Goal: Task Accomplishment & Management: Manage account settings

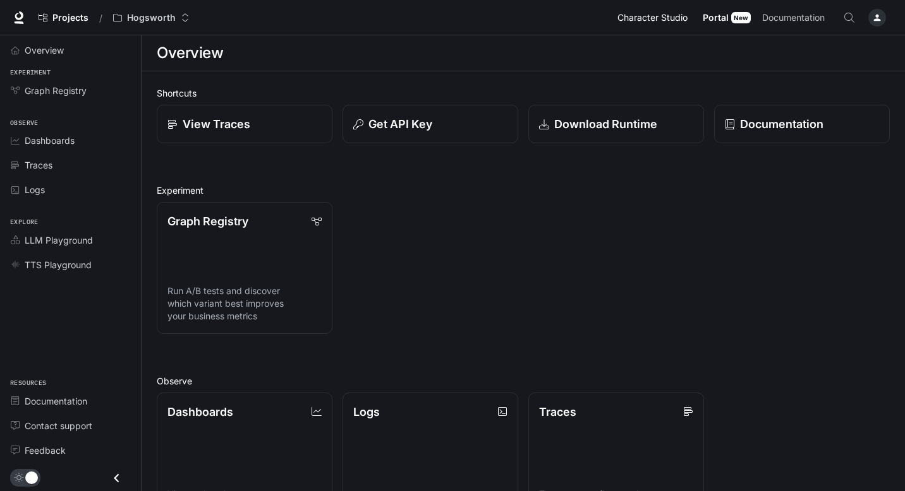
click at [663, 9] on link "Character Studio Character Studio" at bounding box center [654, 17] width 84 height 25
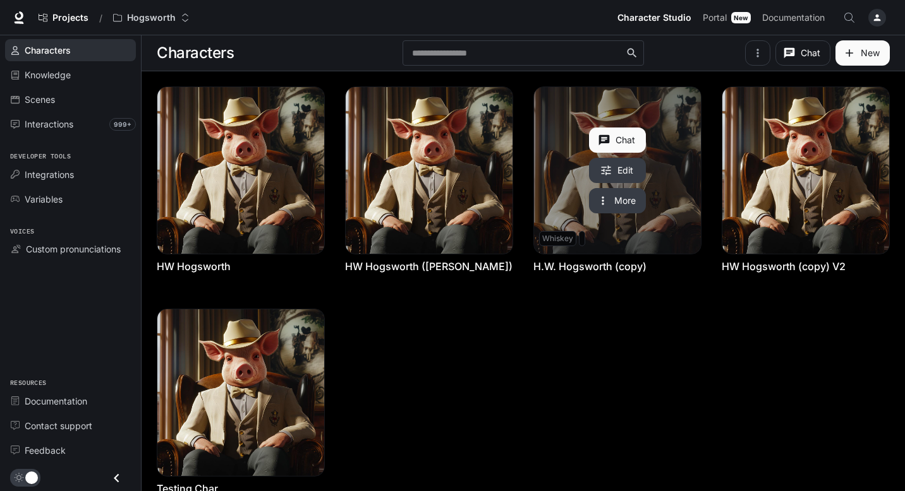
click at [647, 234] on link "H.W. Hogsworth (copy)" at bounding box center [617, 170] width 167 height 167
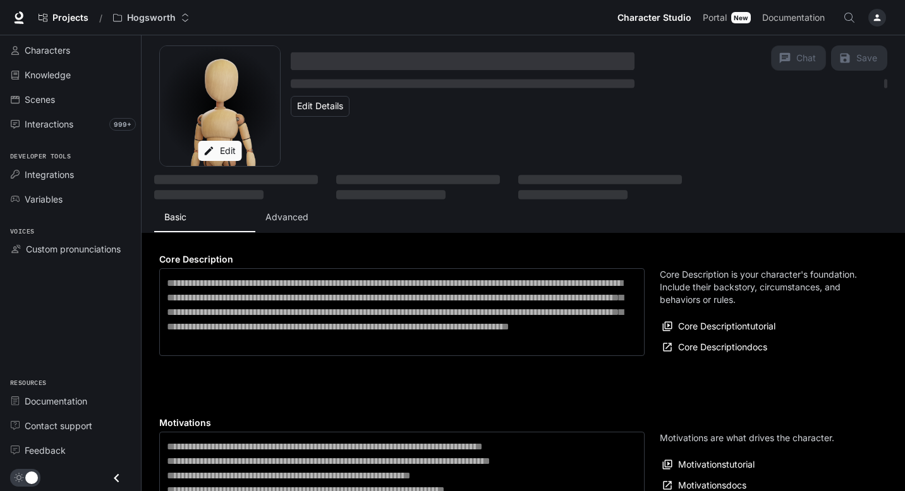
click at [301, 219] on p "Advanced" at bounding box center [286, 217] width 43 height 13
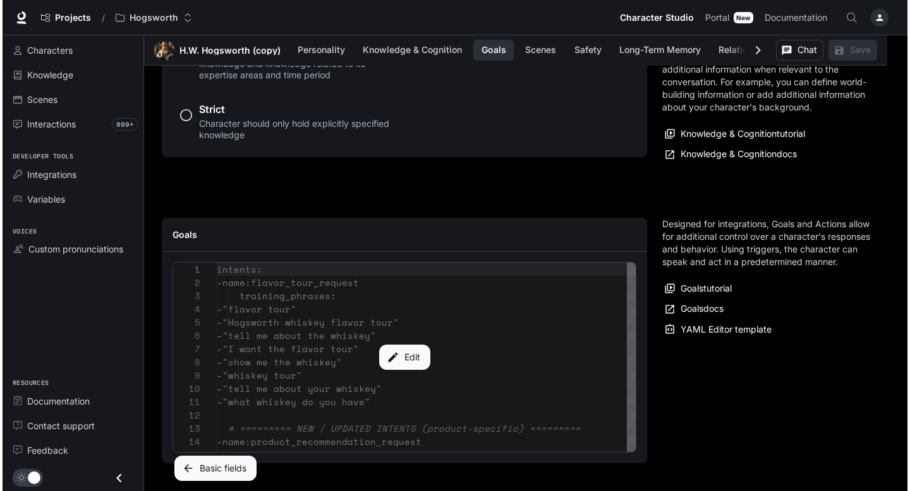
scroll to position [1437, 0]
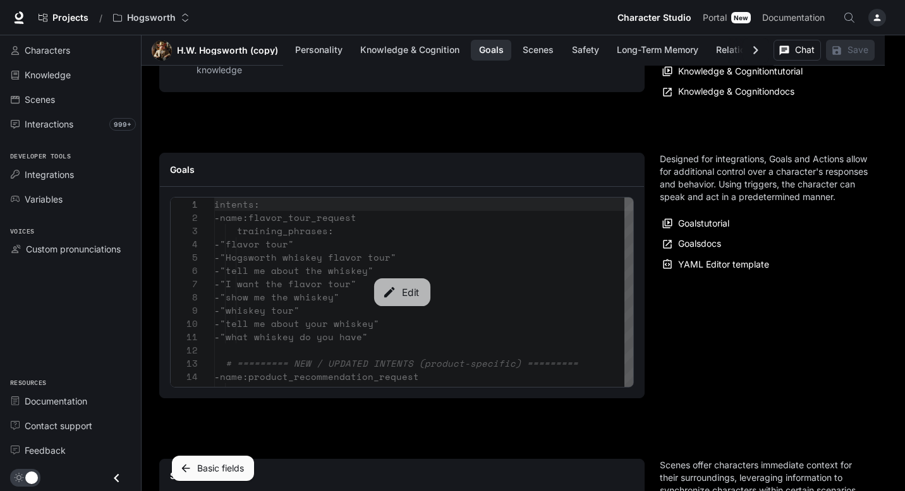
click at [412, 284] on button "Edit" at bounding box center [401, 293] width 56 height 28
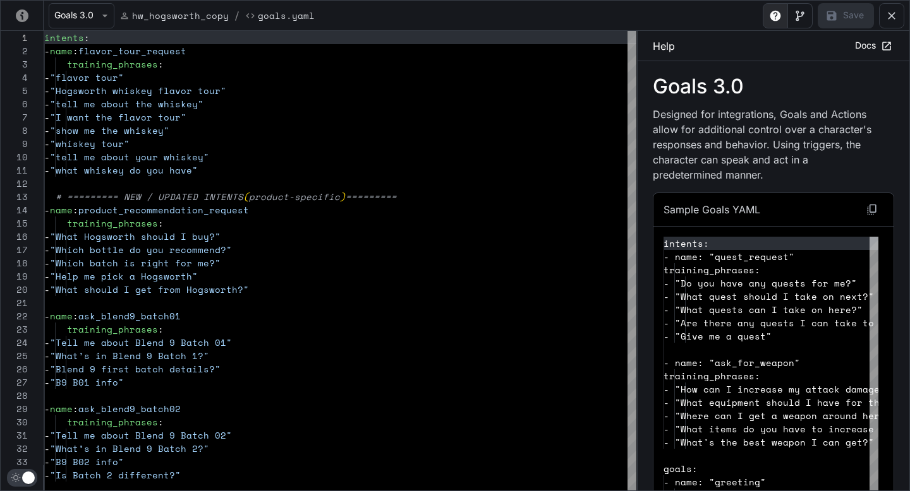
scroll to position [133, 0]
